Goal: Transaction & Acquisition: Purchase product/service

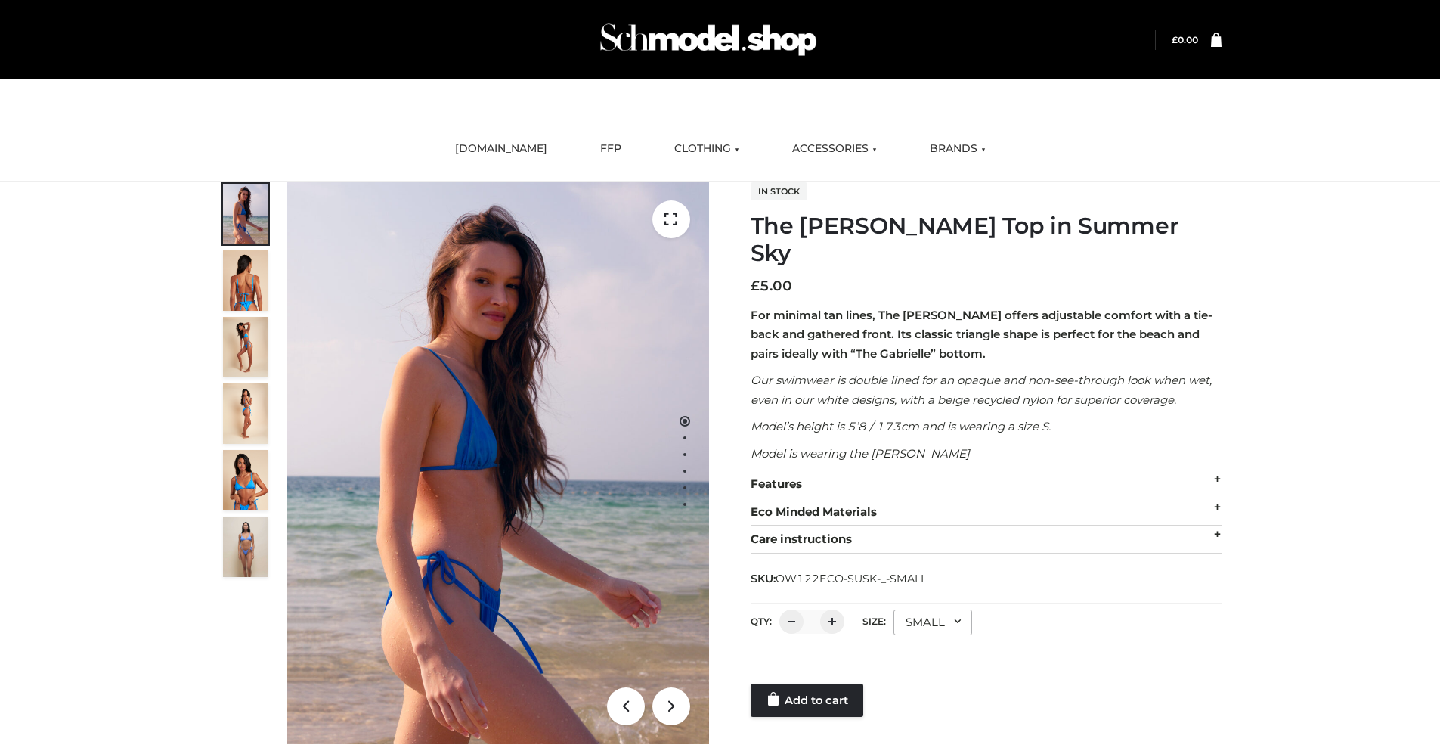
click at [931, 609] on div "SMALL" at bounding box center [933, 622] width 79 height 26
click at [0, 0] on li "SMALL" at bounding box center [0, 0] width 0 height 0
click at [808, 683] on link "Add to cart" at bounding box center [807, 699] width 113 height 33
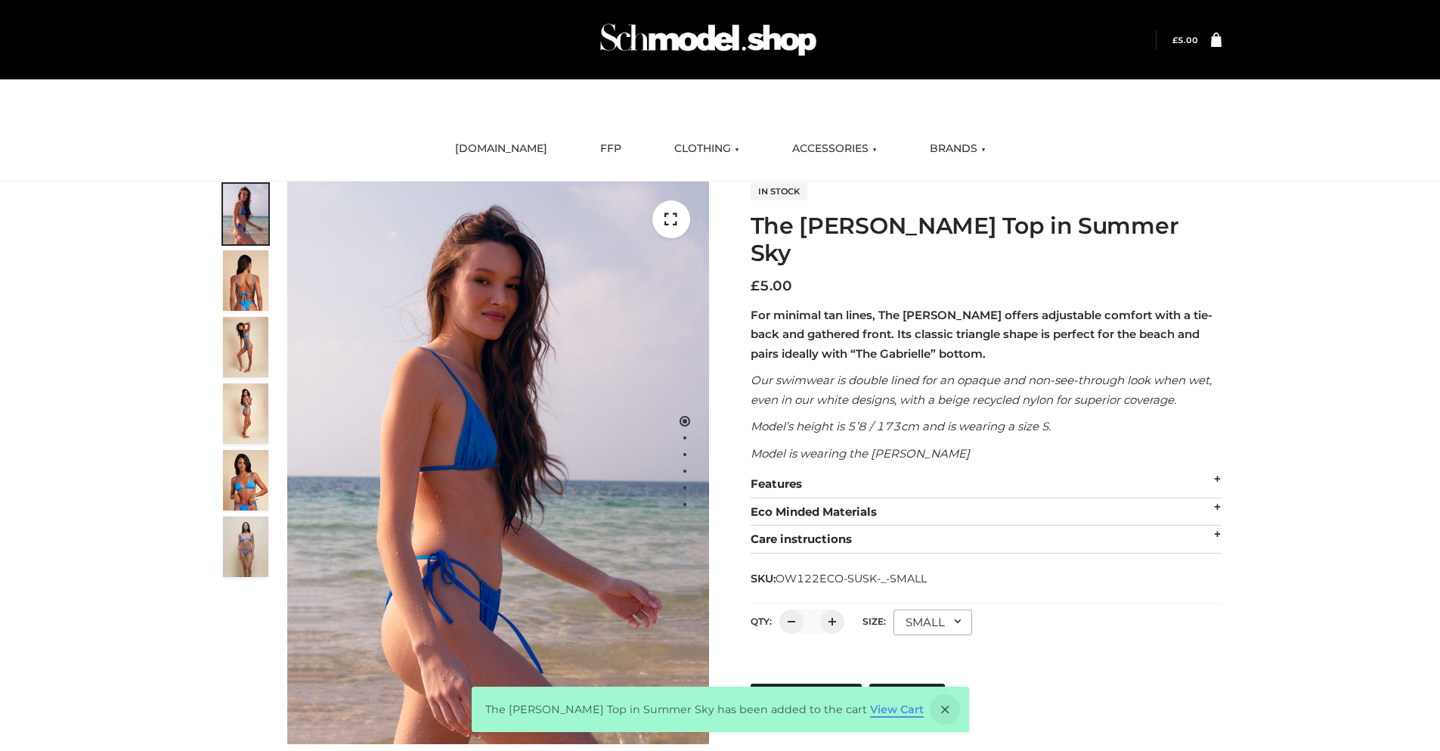
click at [875, 716] on link "View Cart" at bounding box center [897, 709] width 54 height 14
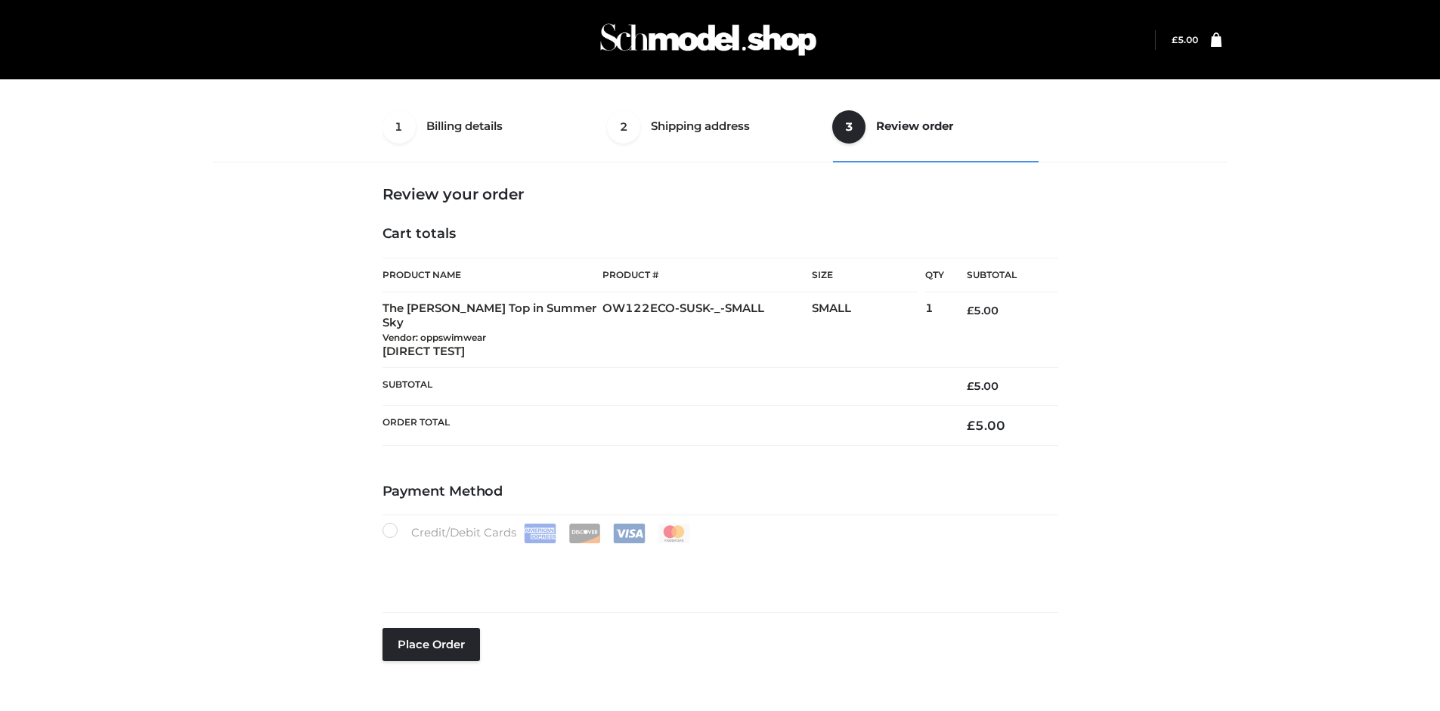
select select "***"
click at [431, 628] on button "Place order" at bounding box center [432, 644] width 98 height 33
